Goal: Task Accomplishment & Management: Use online tool/utility

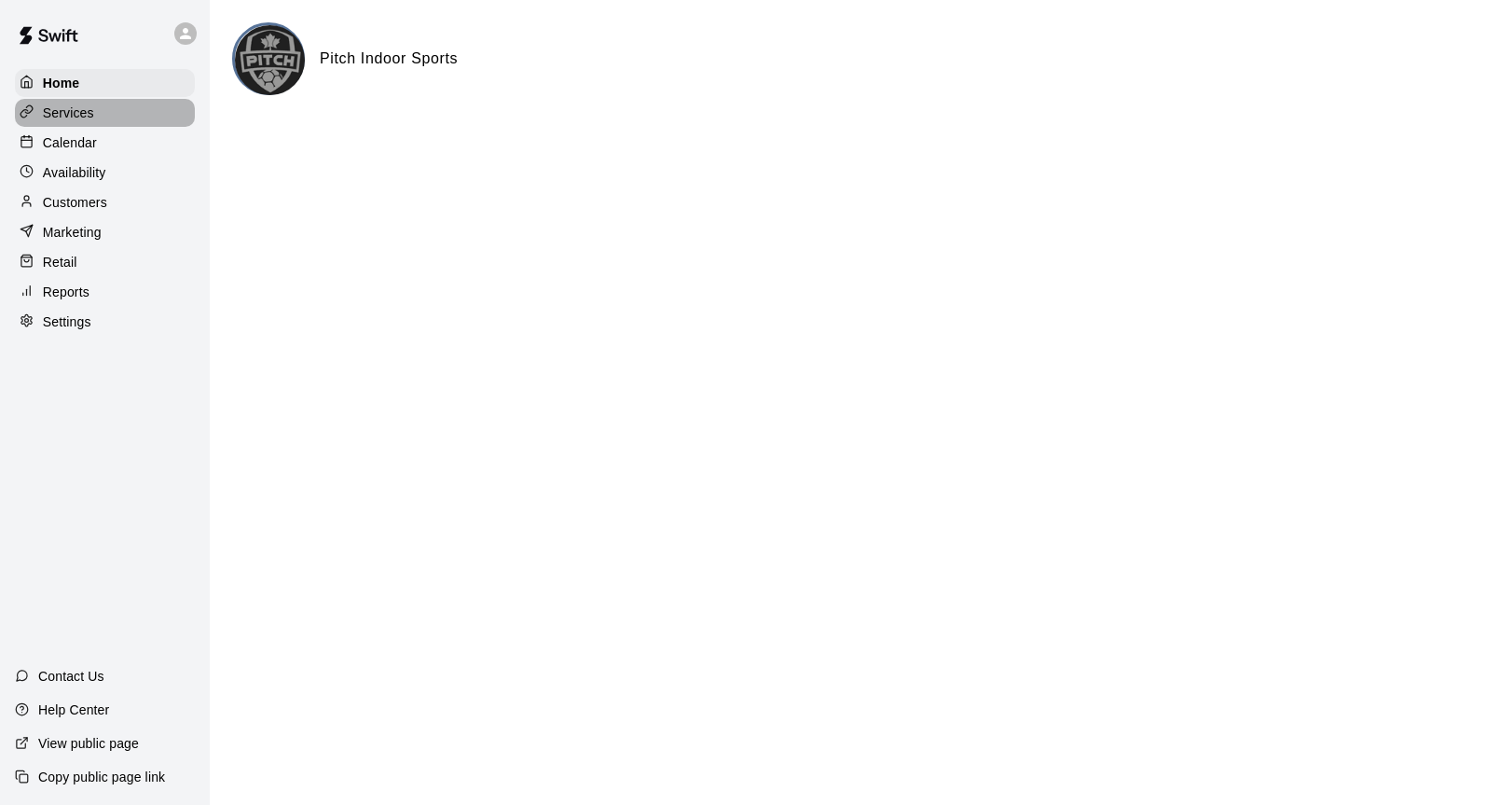
click at [97, 114] on div "Services" at bounding box center [105, 112] width 180 height 28
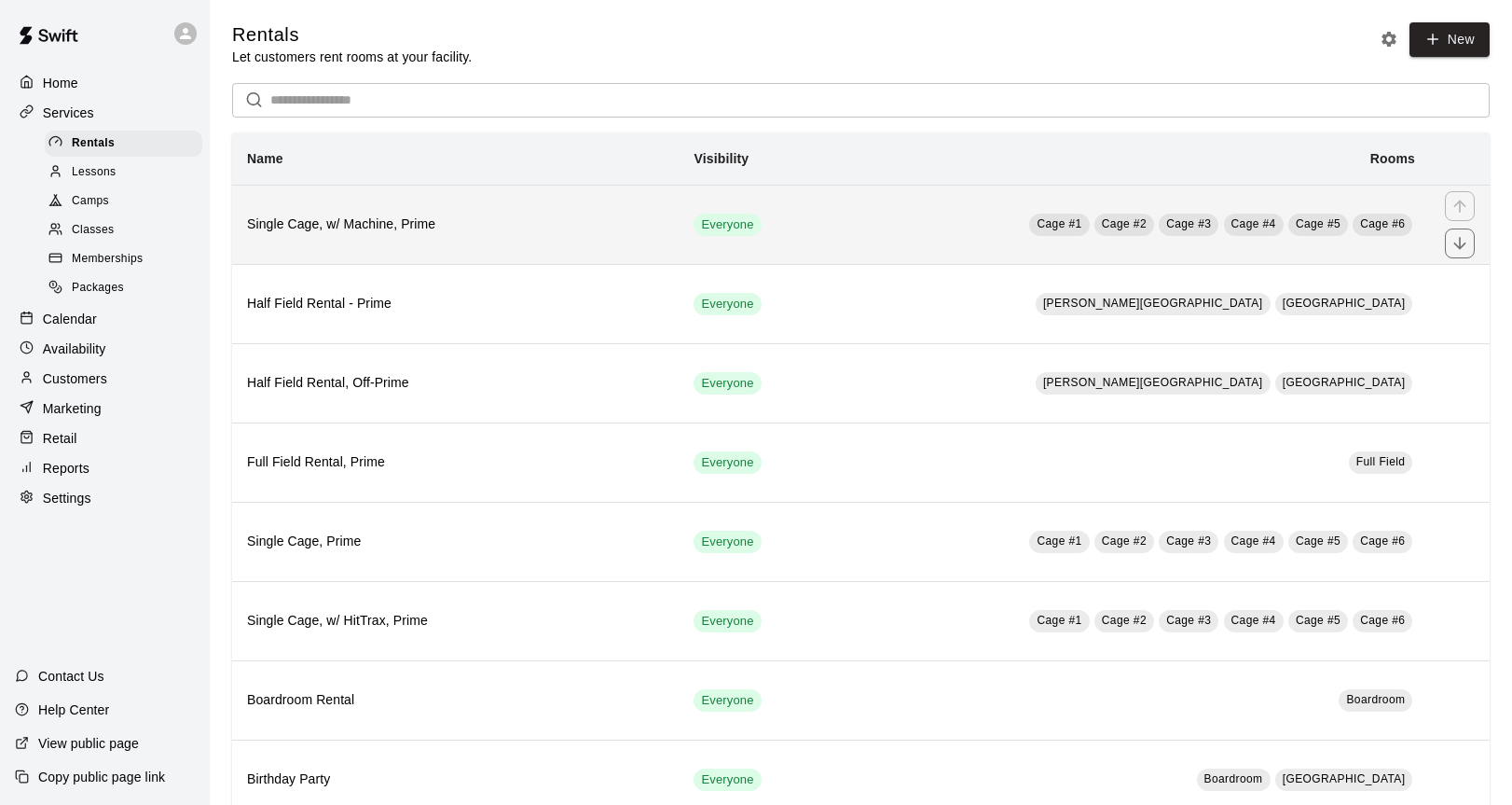
click at [1413, 225] on td "Cage #1 Cage #2 Cage #3 Cage #4 Cage #5 Cage #6" at bounding box center [1125, 224] width 609 height 80
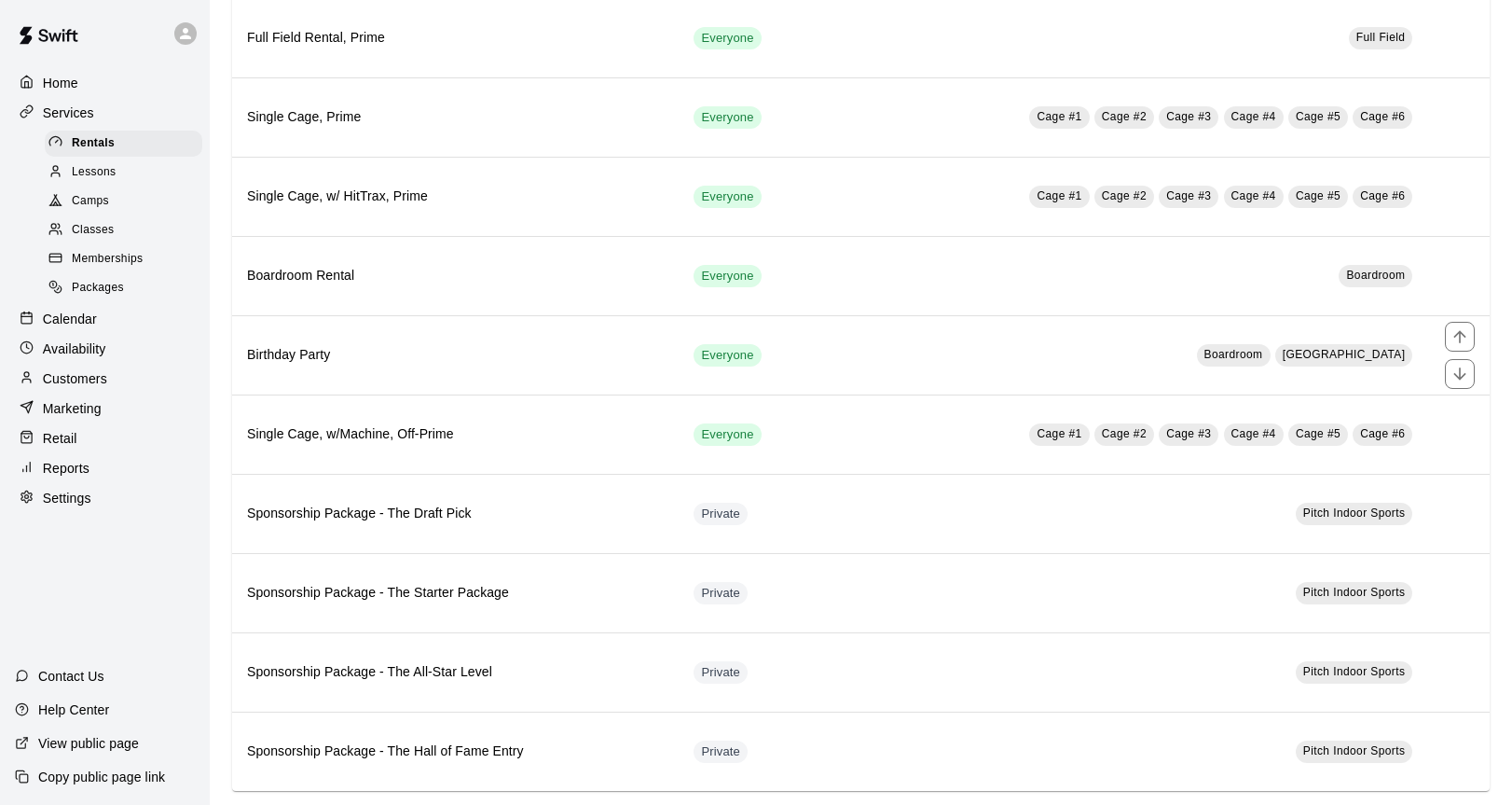
scroll to position [448, 0]
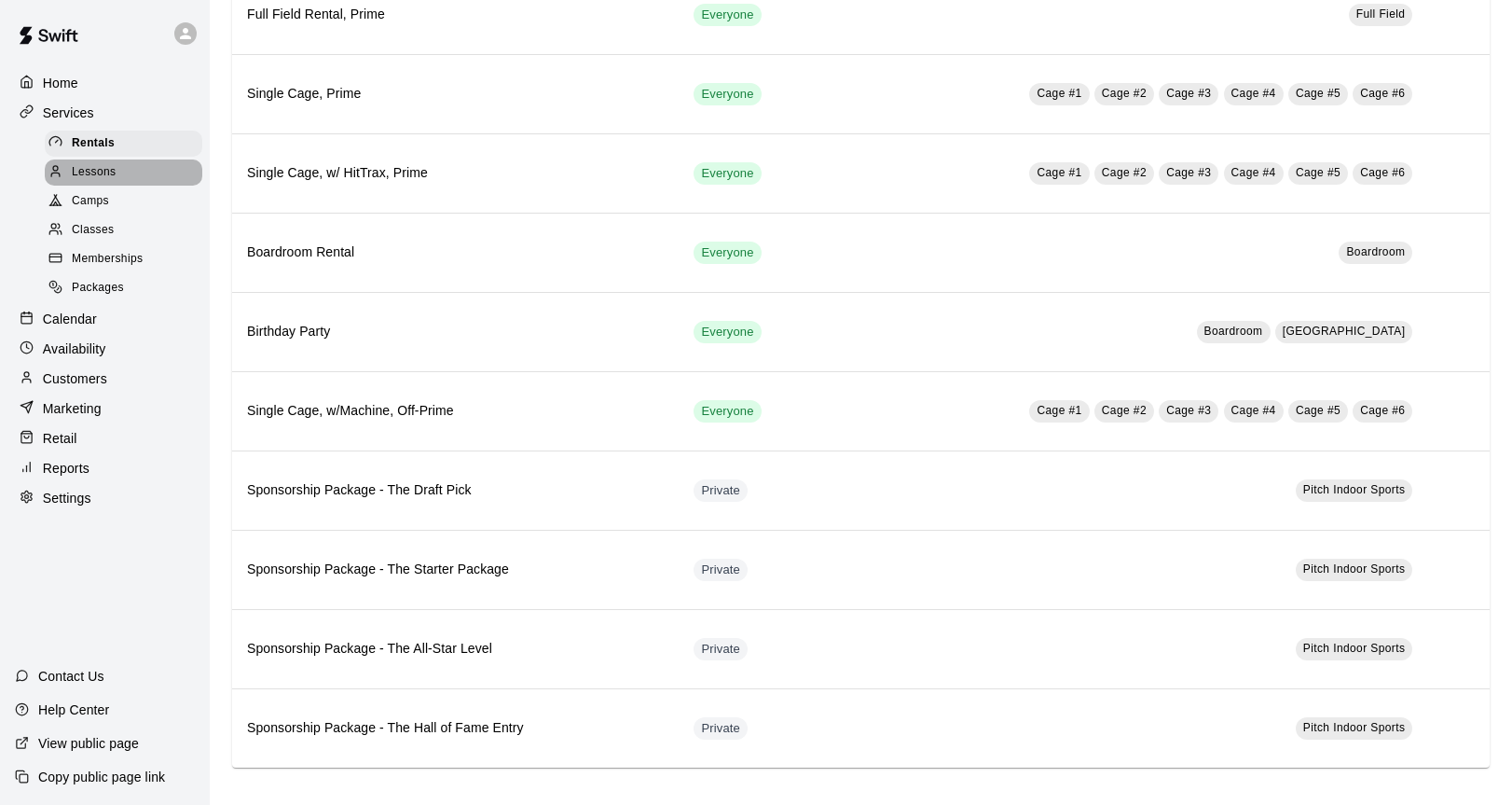
click at [120, 164] on div "Lessons" at bounding box center [124, 172] width 157 height 26
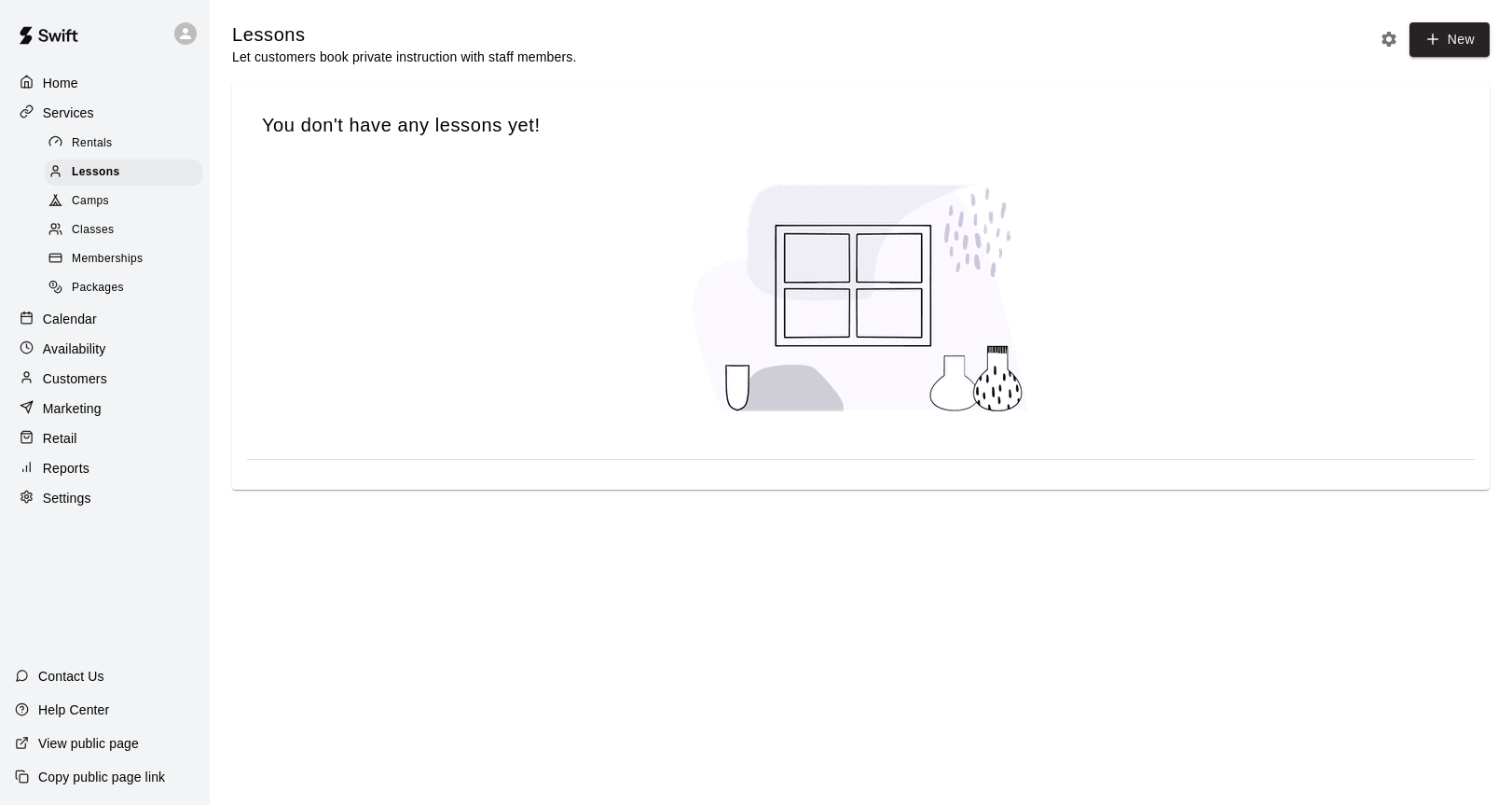
click at [119, 194] on div "Camps" at bounding box center [124, 201] width 157 height 26
click at [119, 224] on div "Classes" at bounding box center [124, 230] width 157 height 26
click at [129, 257] on span "Memberships" at bounding box center [107, 259] width 71 height 18
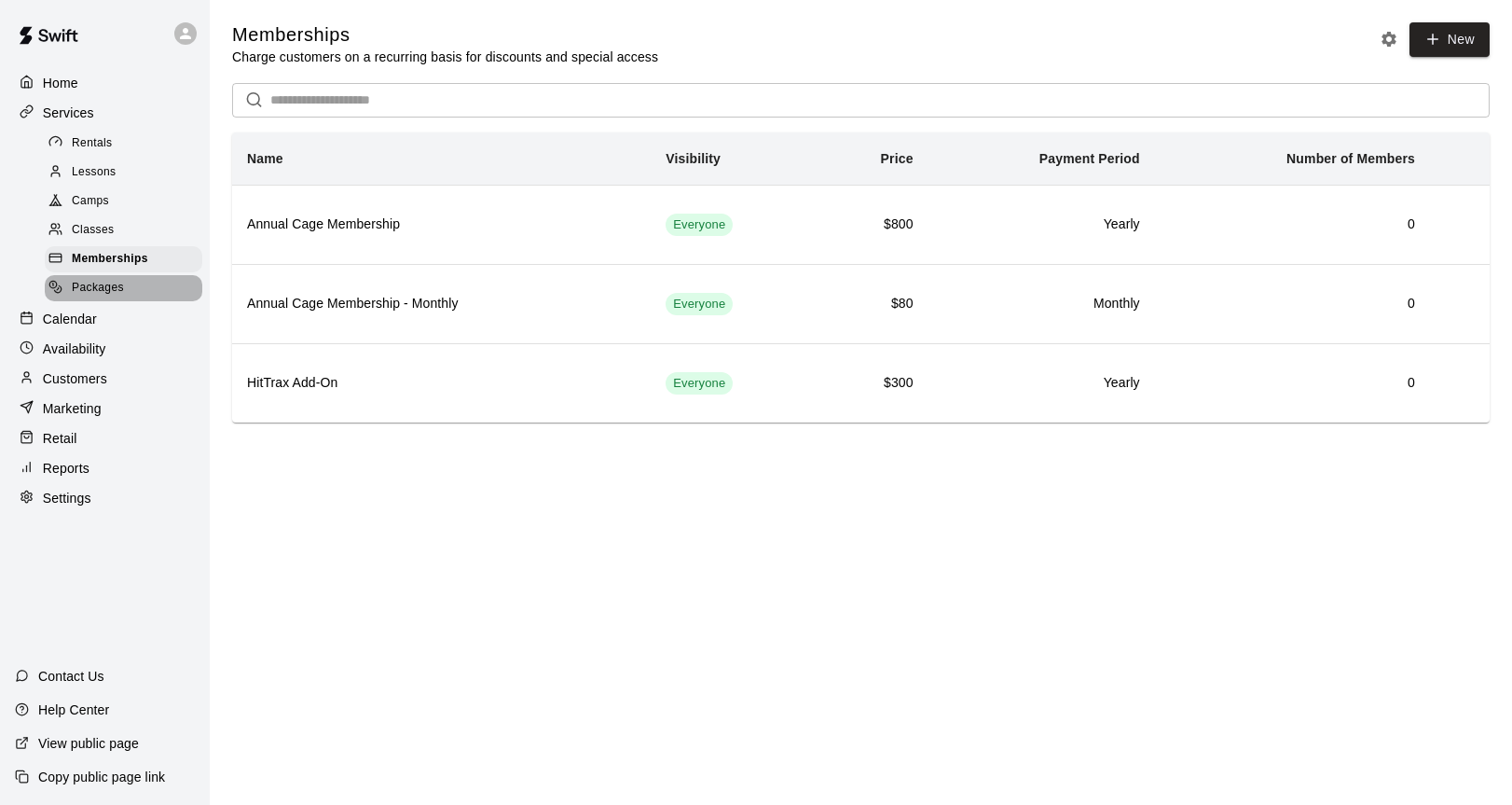
click at [126, 288] on div "Packages" at bounding box center [124, 288] width 157 height 26
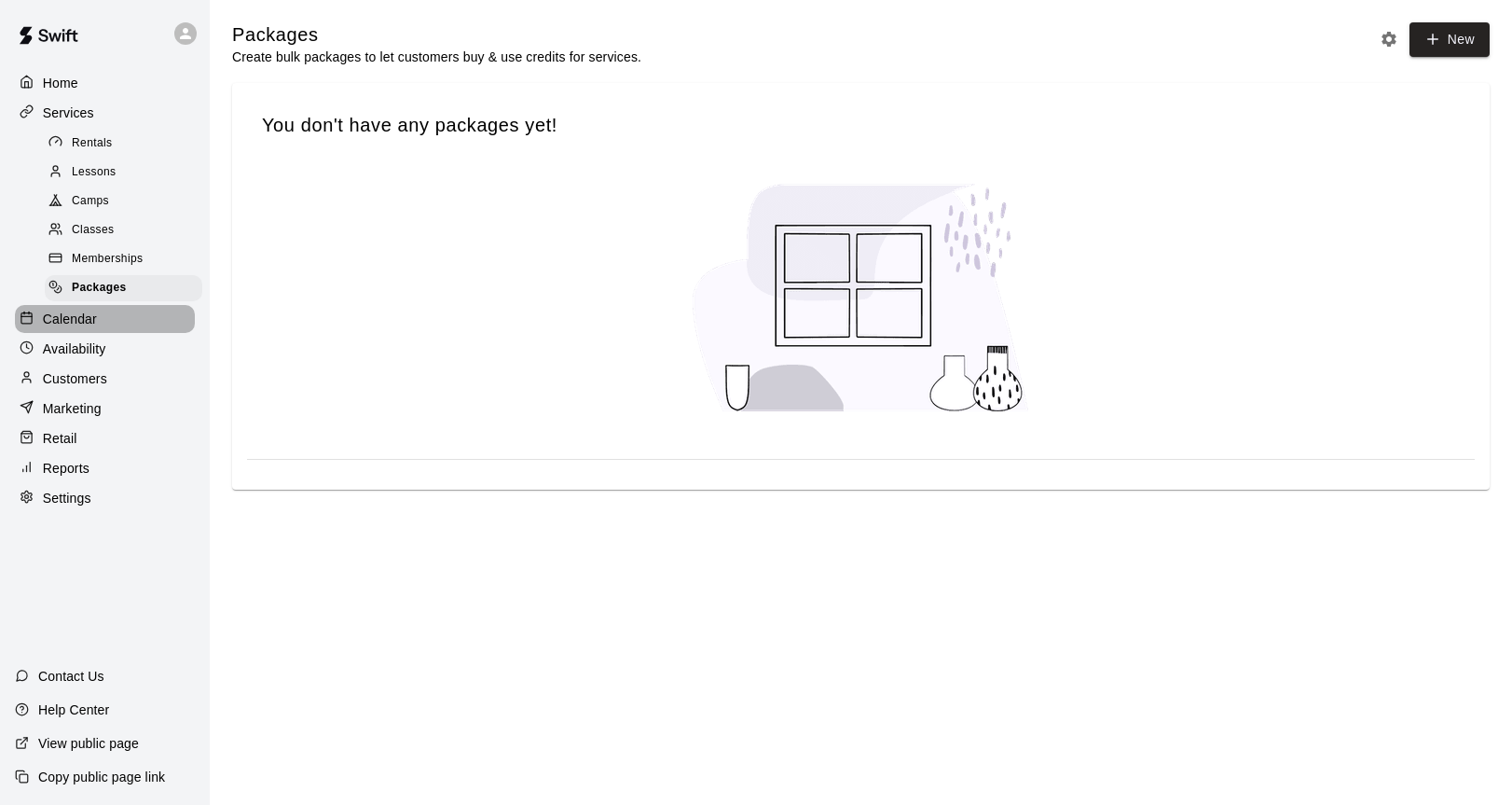
click at [105, 325] on div "Calendar" at bounding box center [105, 318] width 180 height 28
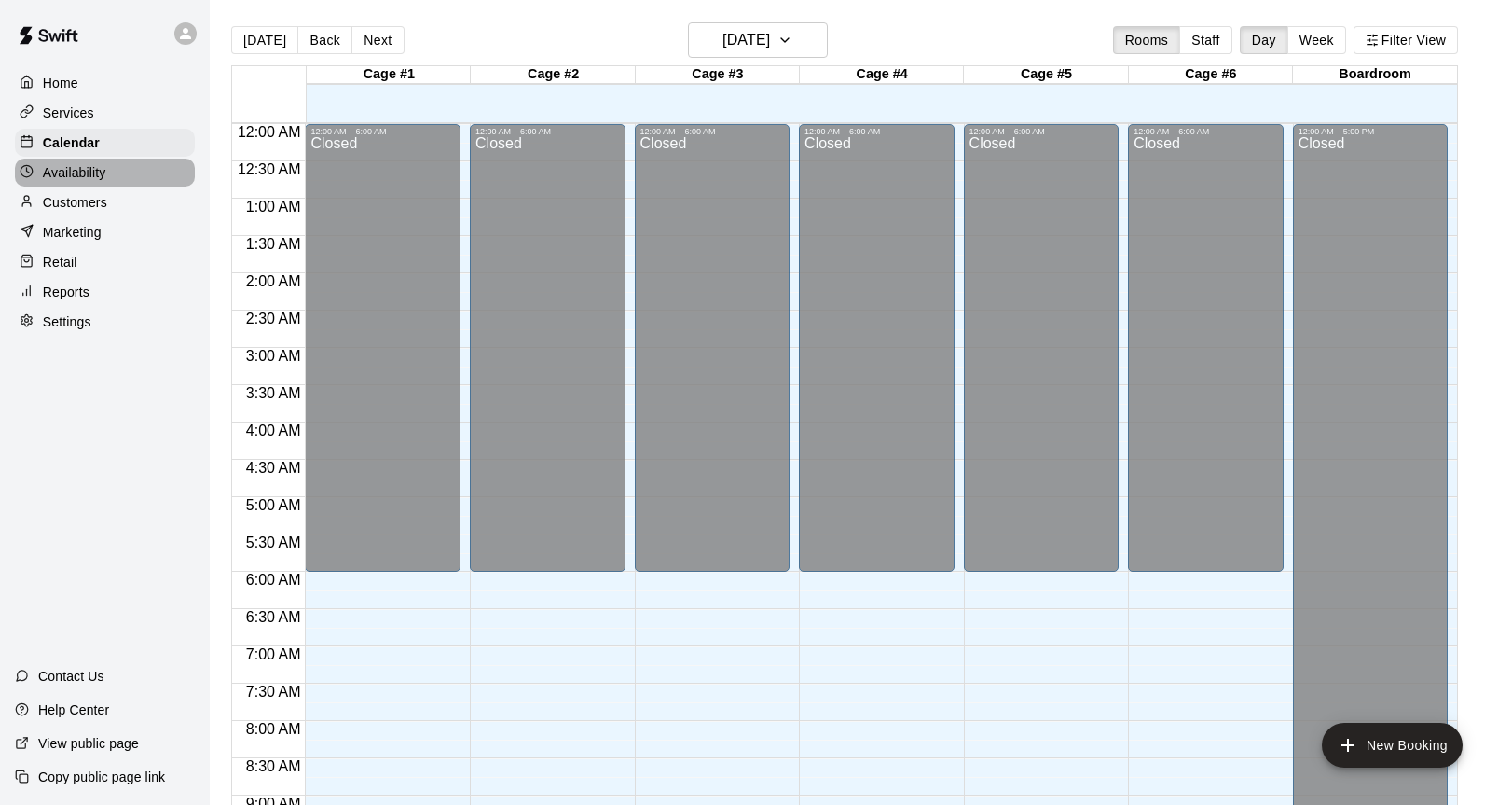
click at [119, 166] on div "Availability" at bounding box center [105, 172] width 180 height 28
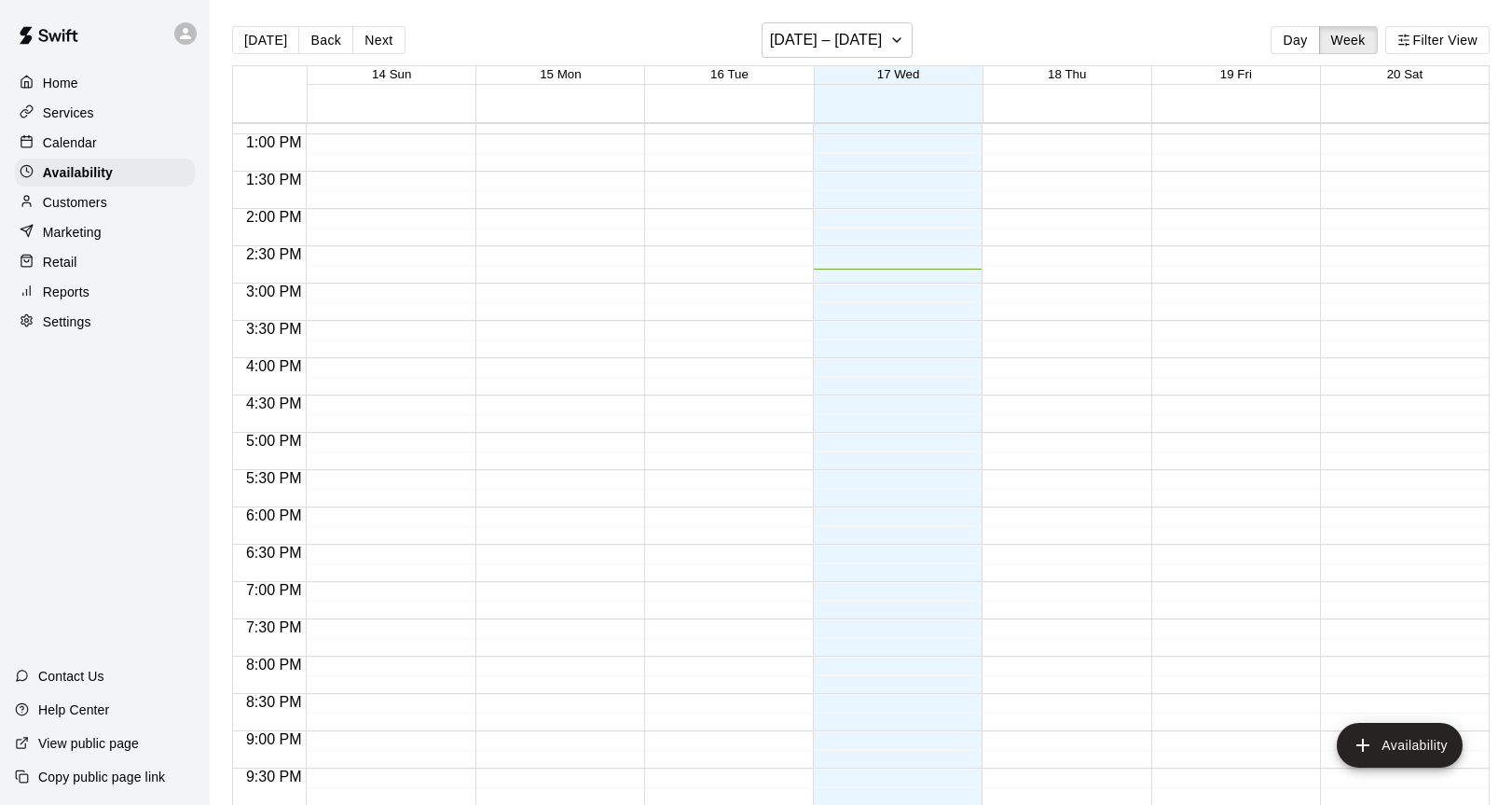
scroll to position [1089, 0]
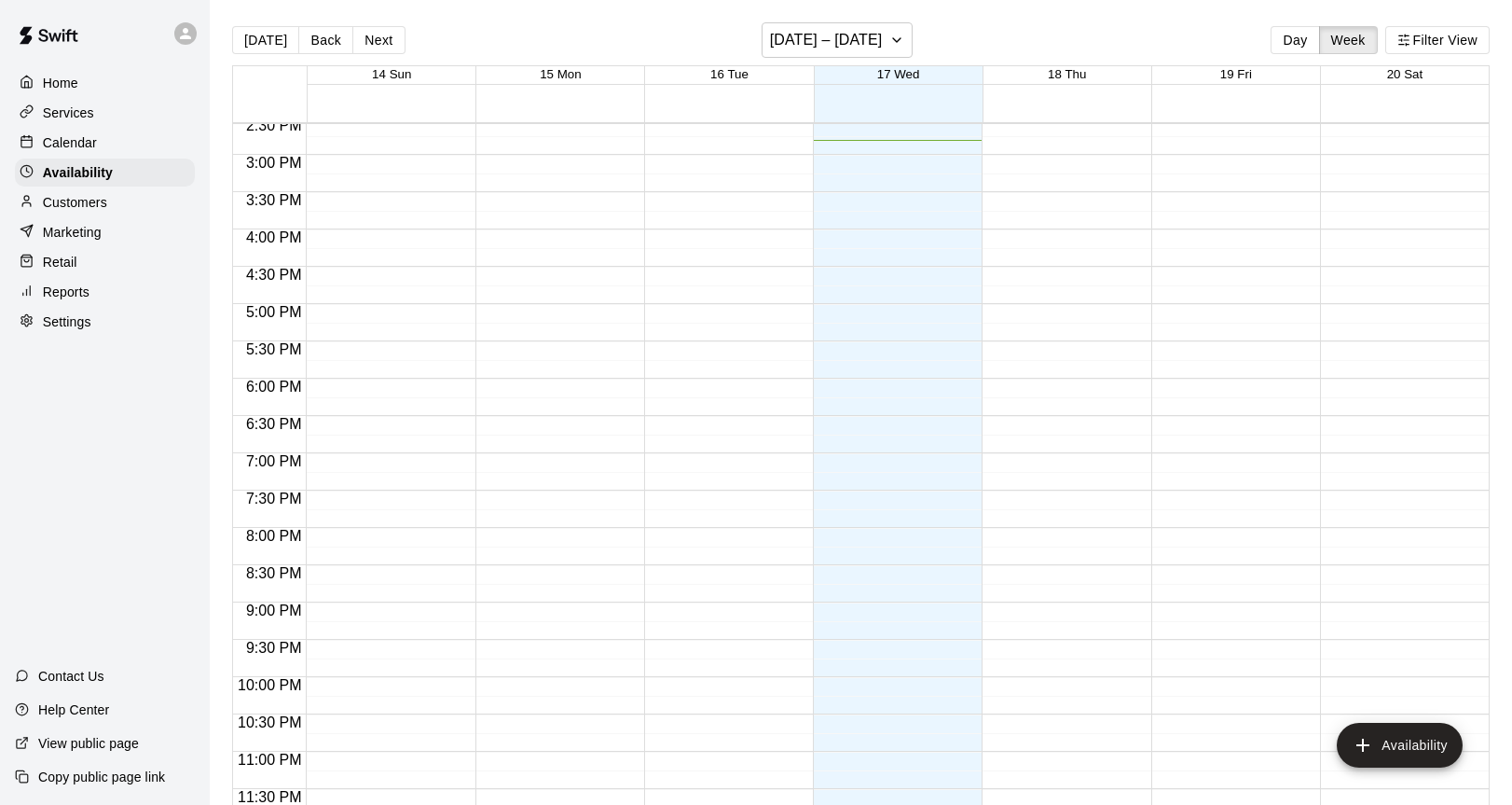
click at [129, 215] on div "Customers" at bounding box center [105, 202] width 180 height 28
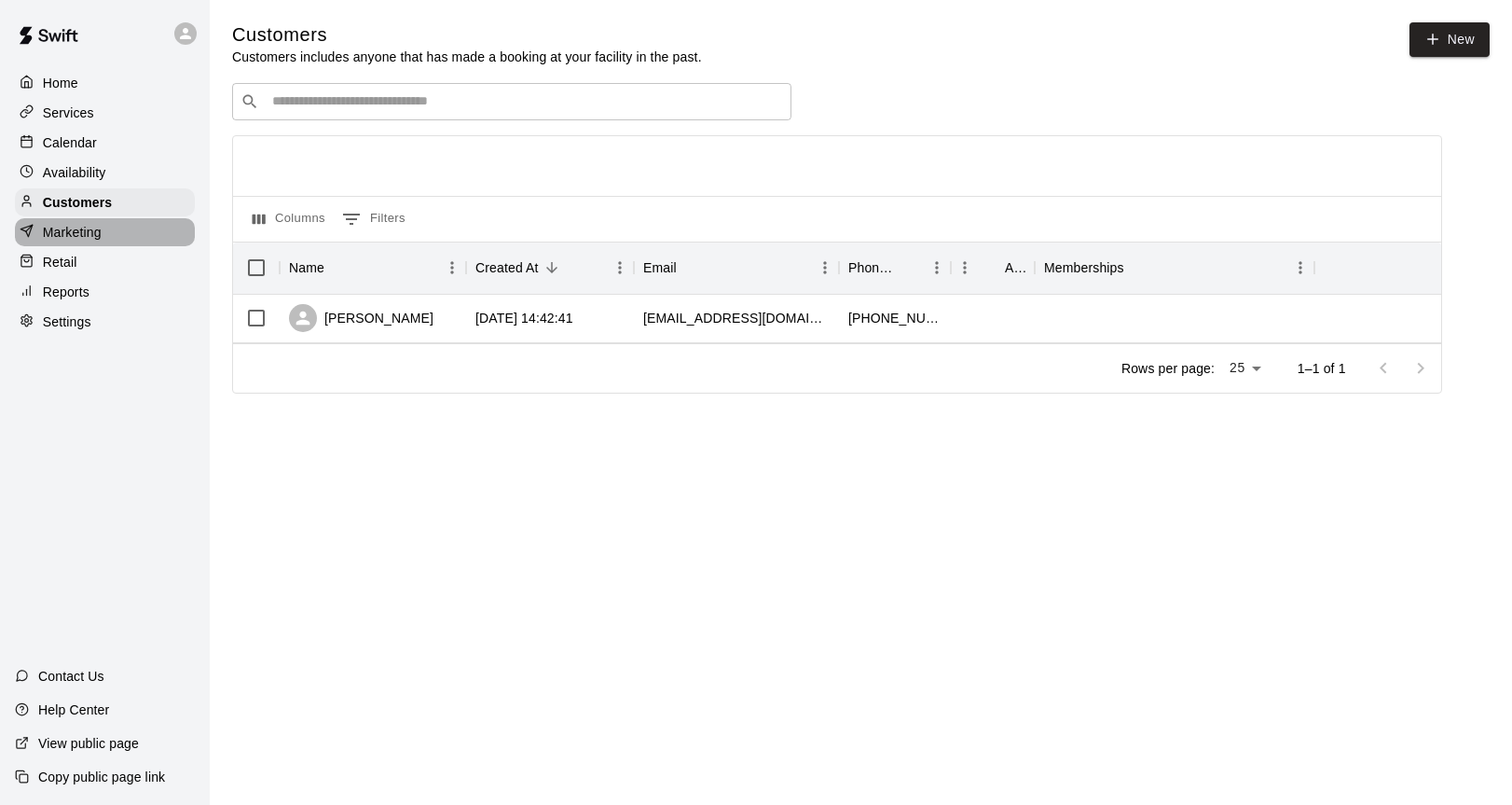
click at [105, 233] on div "Marketing" at bounding box center [105, 232] width 180 height 28
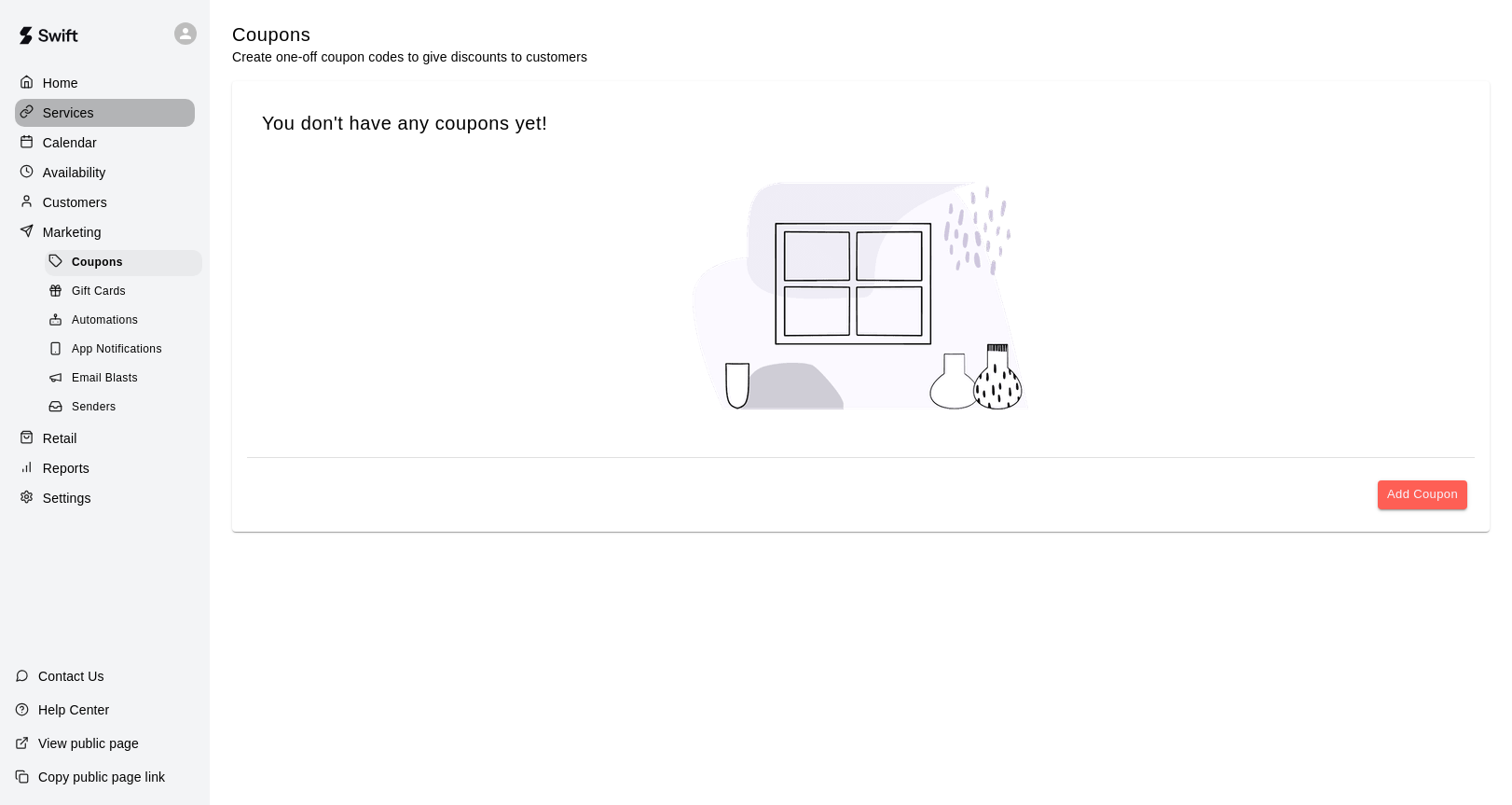
click at [131, 112] on div "Services" at bounding box center [105, 112] width 180 height 28
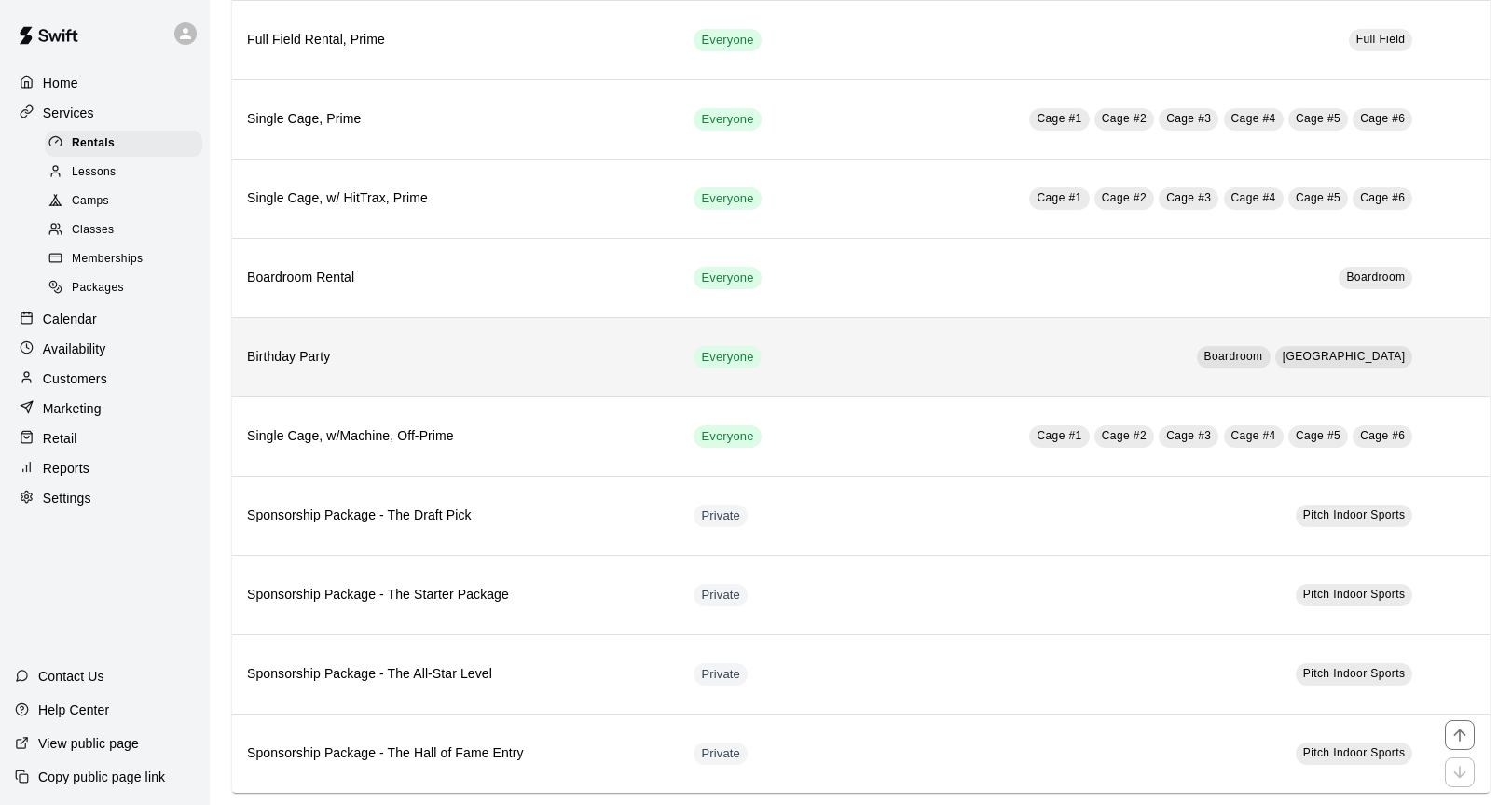
scroll to position [424, 0]
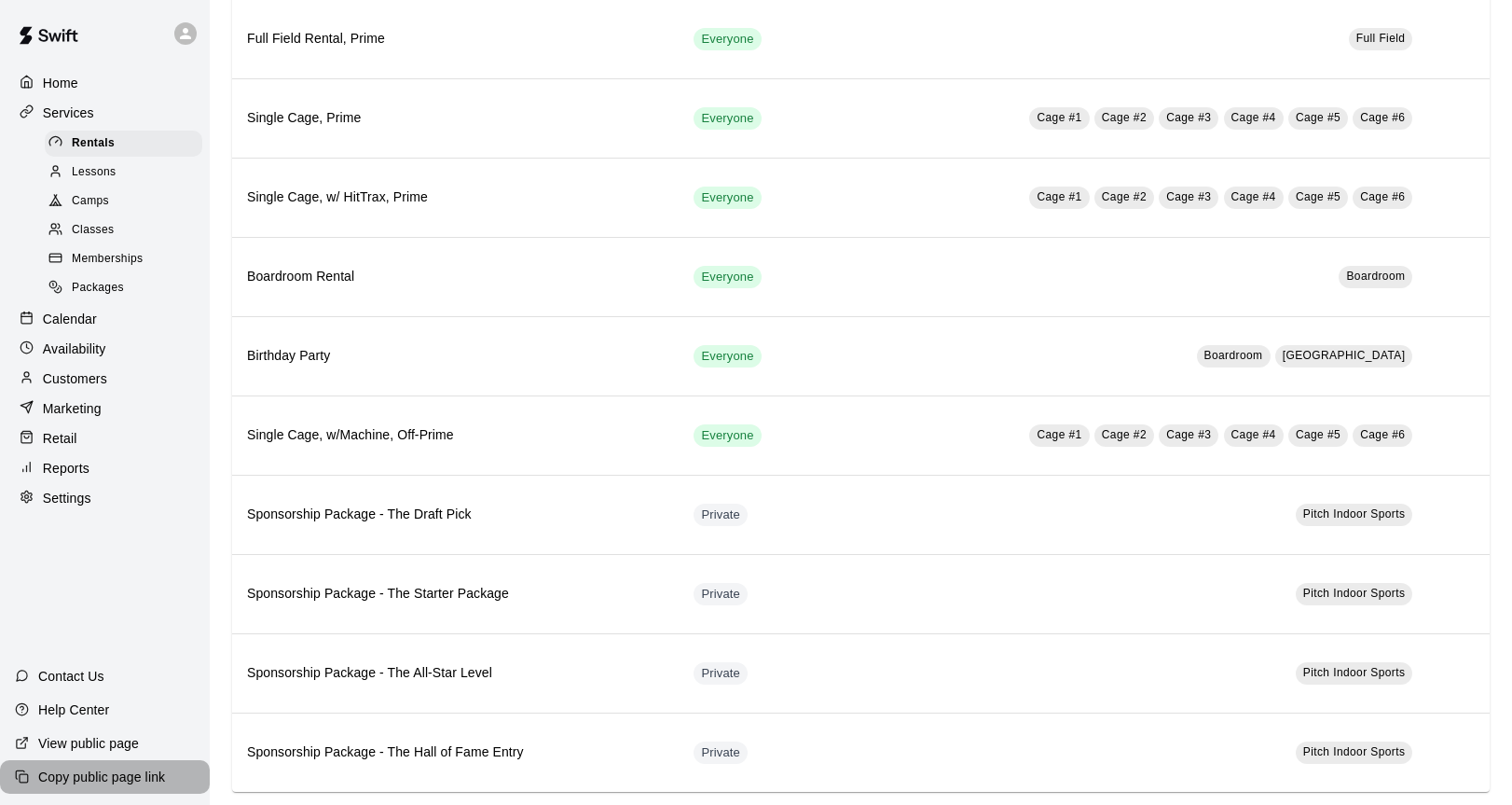
click at [102, 786] on div "Copy public page link" at bounding box center [104, 776] width 210 height 34
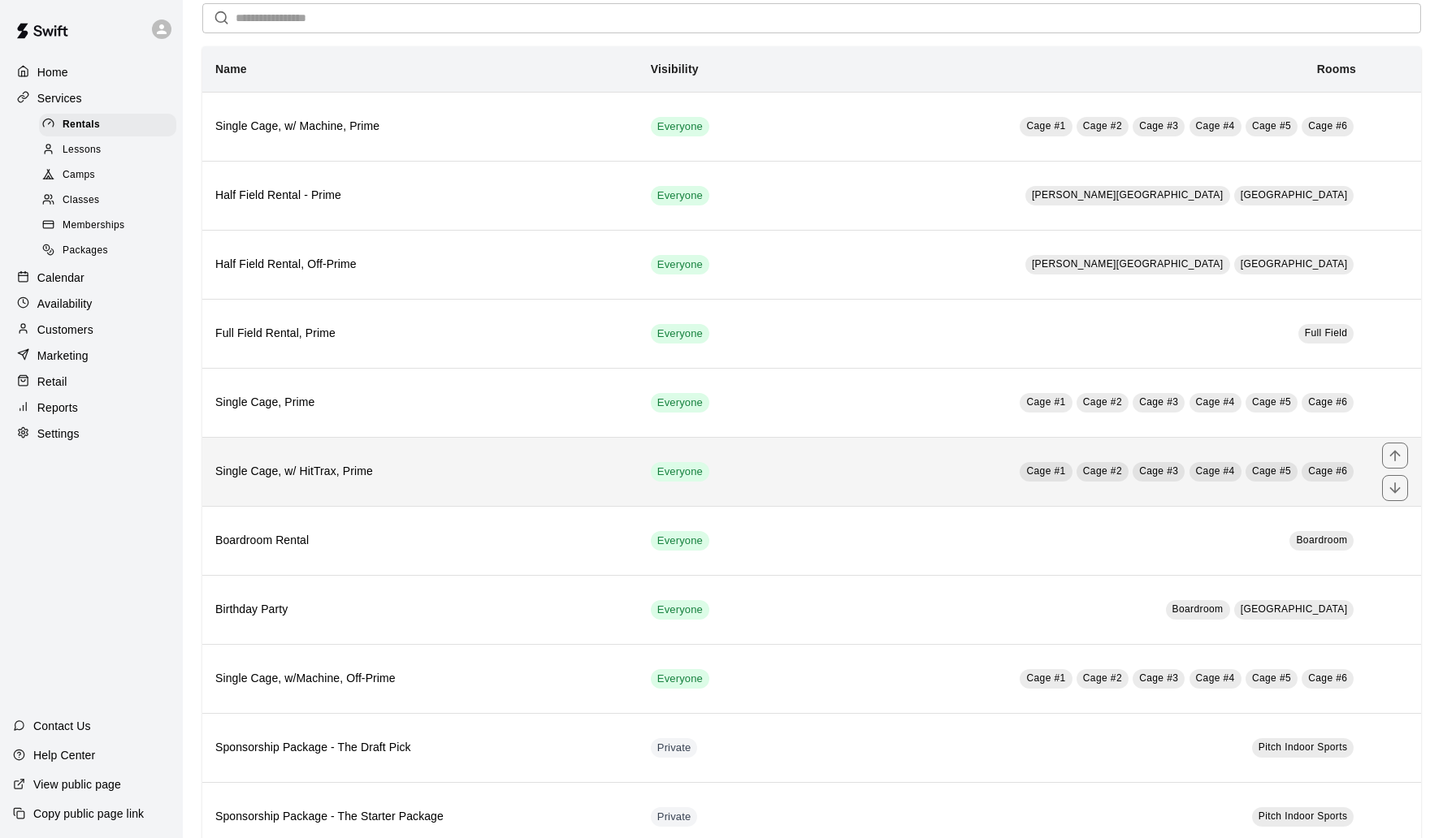
scroll to position [68, 0]
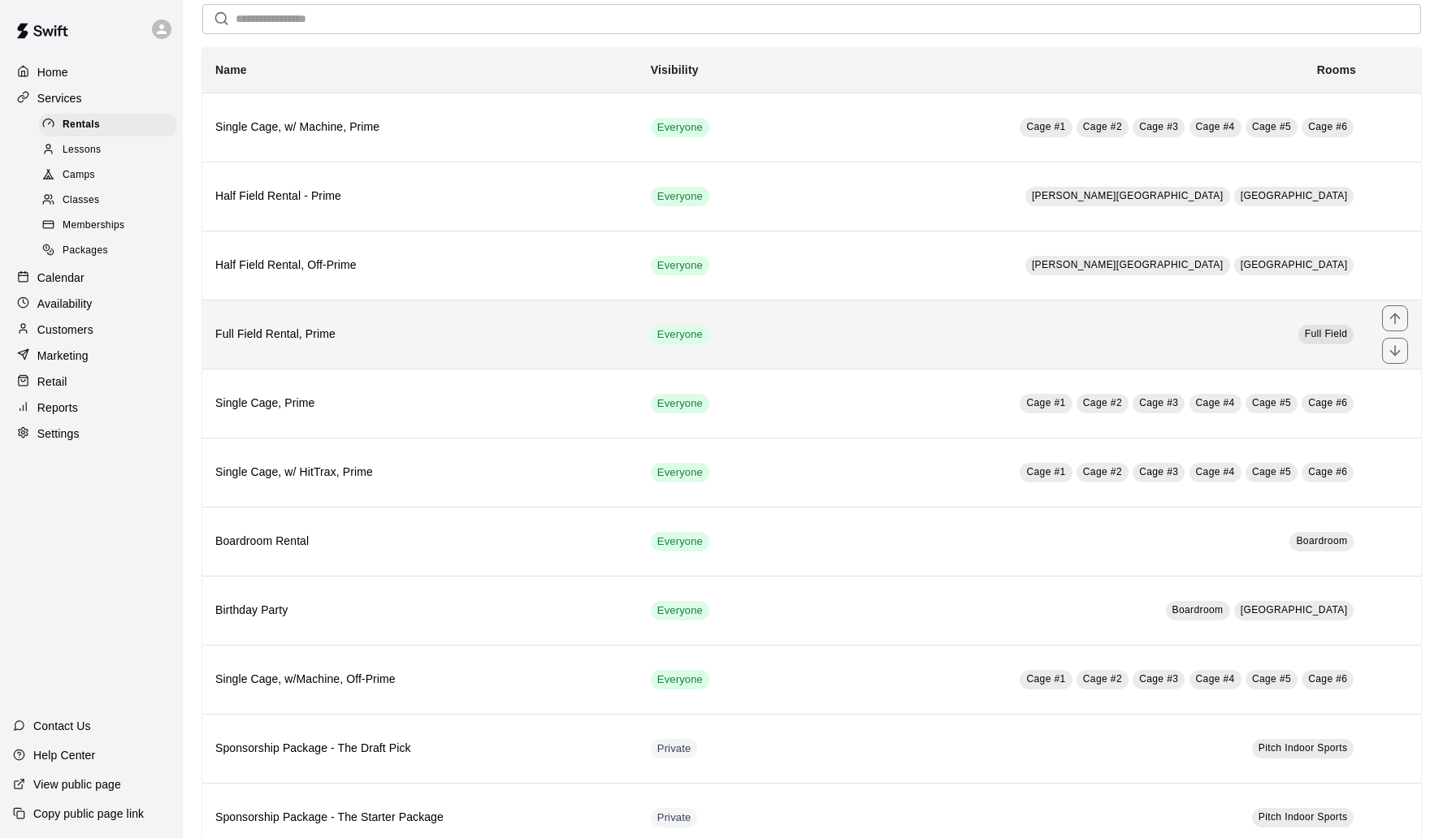
click at [342, 354] on th "Full Field Rental, Prime" at bounding box center [420, 334] width 436 height 69
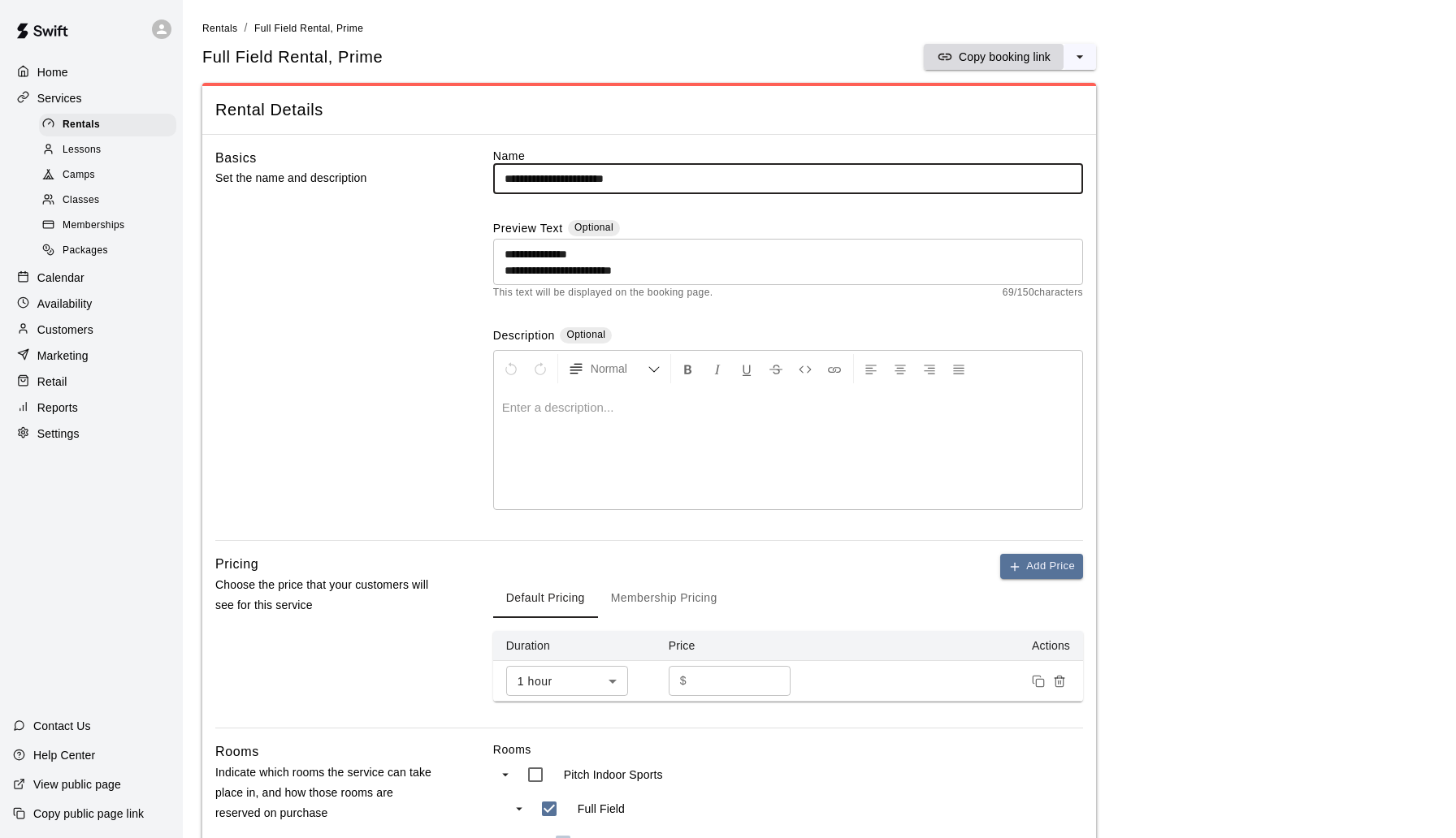
click at [1019, 47] on button "Copy booking link" at bounding box center [993, 57] width 139 height 26
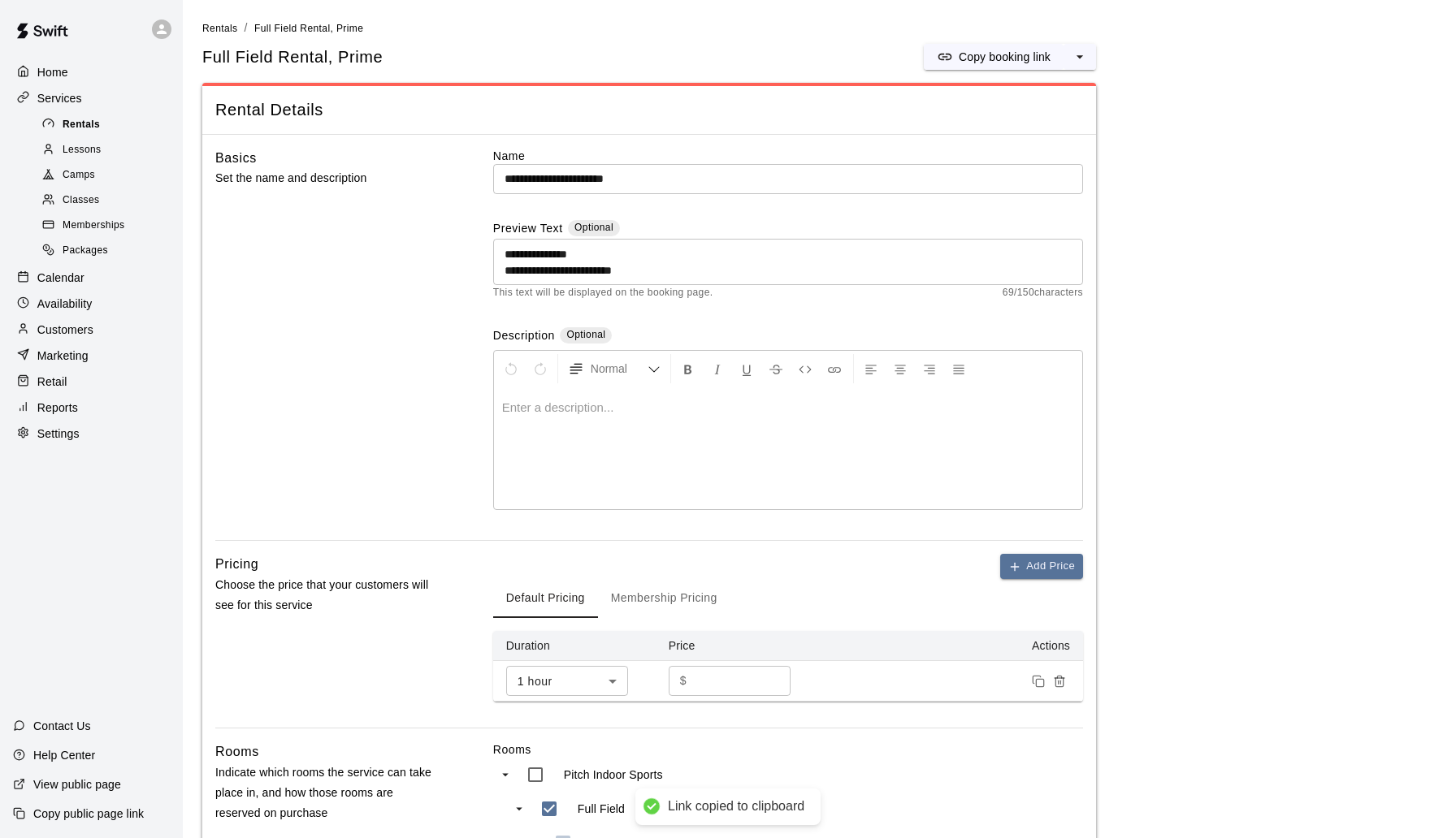
click at [113, 124] on div "Rentals" at bounding box center [108, 124] width 137 height 23
